Goal: Task Accomplishment & Management: Use online tool/utility

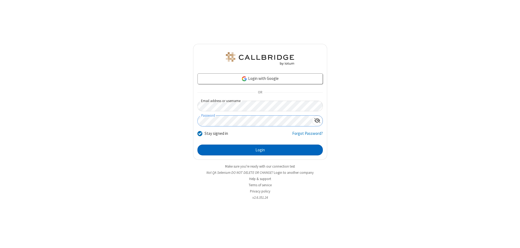
click at [260, 150] on button "Login" at bounding box center [260, 150] width 125 height 11
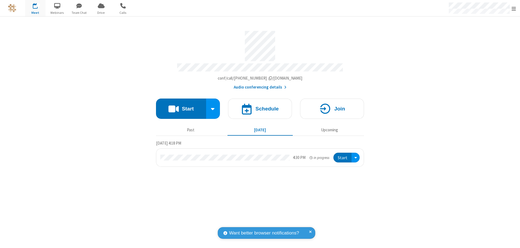
click at [514, 8] on span "Open menu" at bounding box center [514, 8] width 4 height 5
click at [101, 12] on span "Drive" at bounding box center [101, 12] width 20 height 5
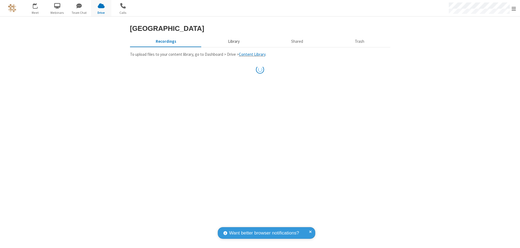
click at [233, 47] on button "Library" at bounding box center [233, 41] width 63 height 10
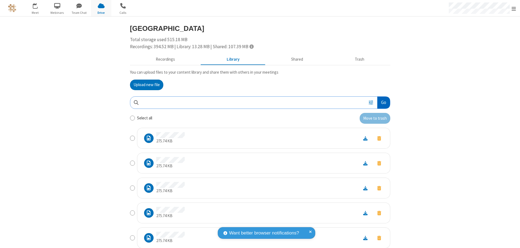
click at [381, 102] on button "Go" at bounding box center [383, 103] width 12 height 12
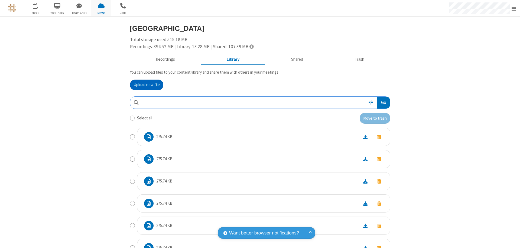
click at [144, 85] on button "Upload new file" at bounding box center [146, 85] width 33 height 11
